Goal: Transaction & Acquisition: Purchase product/service

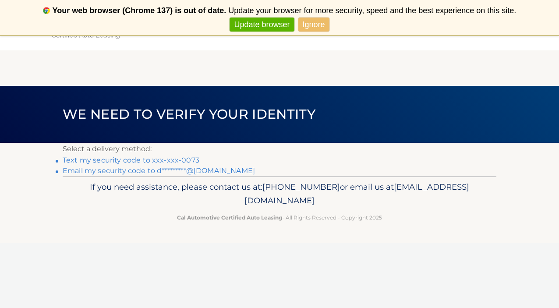
click at [114, 160] on link "Text my security code to xxx-xxx-0073" at bounding box center [131, 160] width 137 height 8
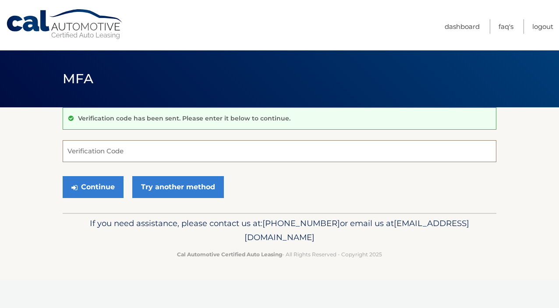
click at [78, 149] on input "Verification Code" at bounding box center [280, 151] width 434 height 22
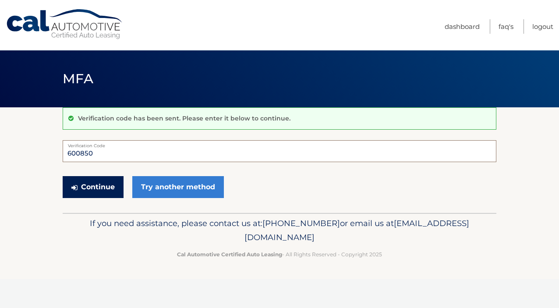
type input "600850"
click at [80, 190] on button "Continue" at bounding box center [93, 187] width 61 height 22
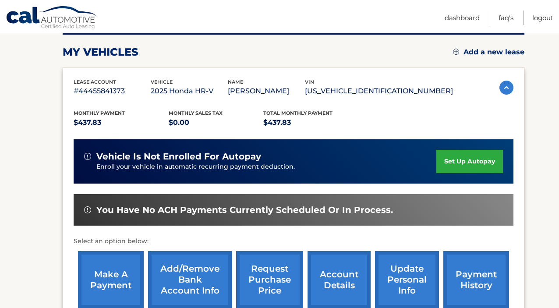
scroll to position [120, 0]
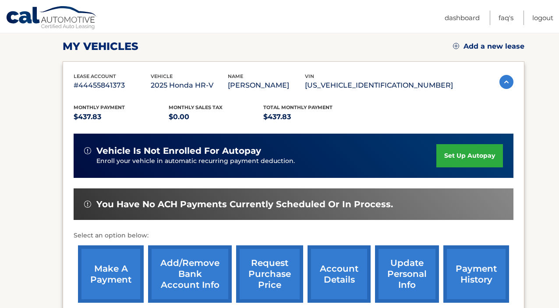
click at [107, 270] on link "make a payment" at bounding box center [111, 273] width 66 height 57
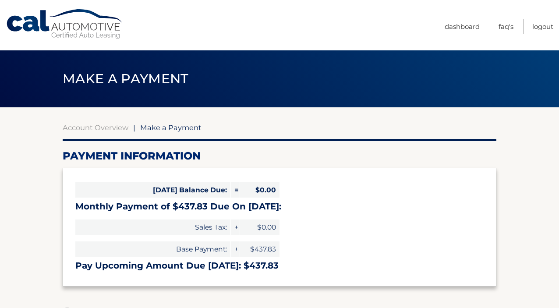
select select "ZDAzZGQwZTEtODI2ZC00MmNkLTlmNWUtNzZmYjUwNGFiMTI5"
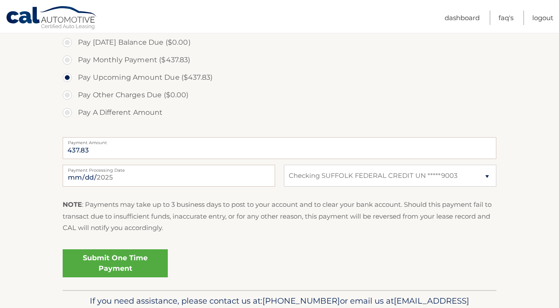
scroll to position [270, 0]
click at [128, 261] on link "Submit One Time Payment" at bounding box center [115, 263] width 105 height 28
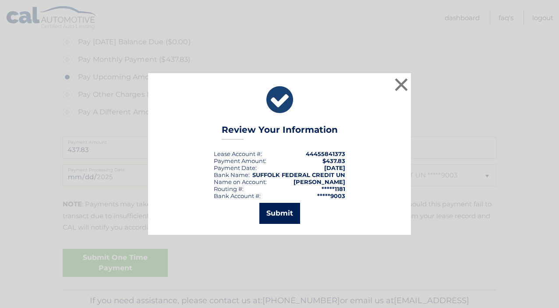
click at [287, 215] on button "Submit" at bounding box center [279, 213] width 41 height 21
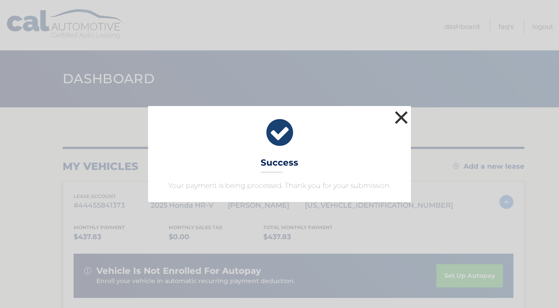
click at [400, 115] on button "×" at bounding box center [402, 118] width 18 height 18
